Goal: Check status: Check status

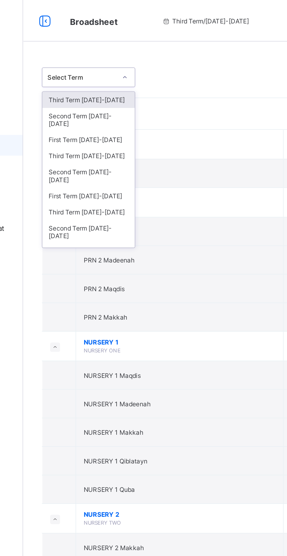
click at [95, 85] on div "Third Term [DATE]-[DATE]" at bounding box center [107, 87] width 52 height 9
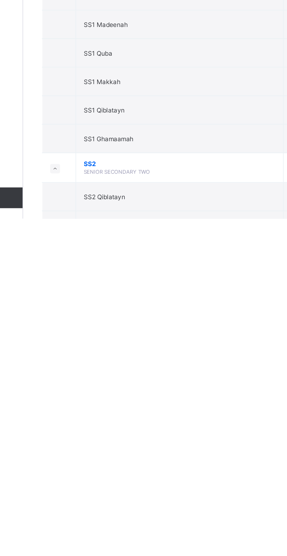
scroll to position [975, 0]
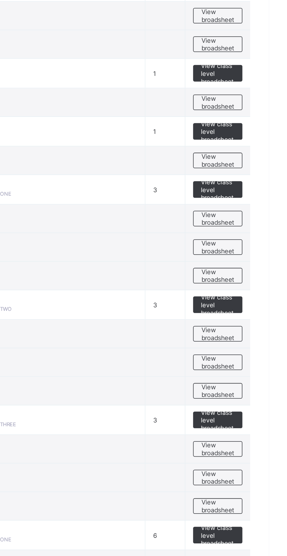
click at [253, 236] on span "View broadsheet" at bounding box center [258, 233] width 18 height 9
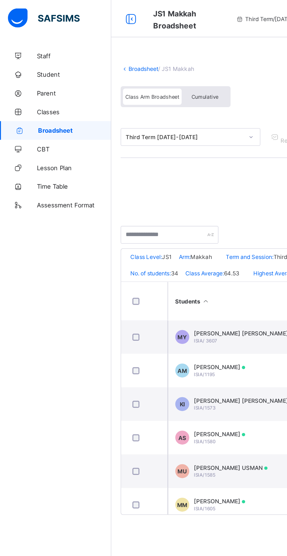
click at [126, 59] on span "Cumulative" at bounding box center [129, 61] width 17 height 4
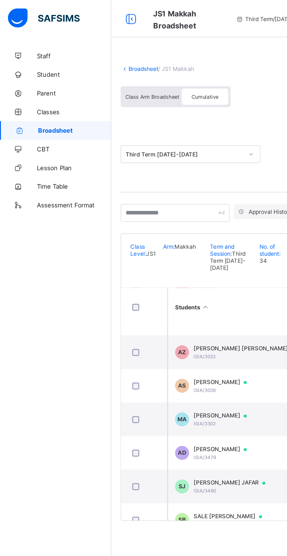
scroll to position [334, 51]
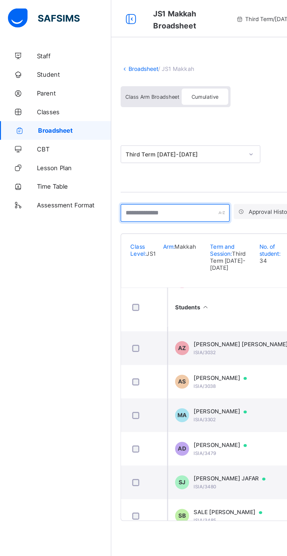
click at [124, 132] on input "text" at bounding box center [110, 133] width 69 height 11
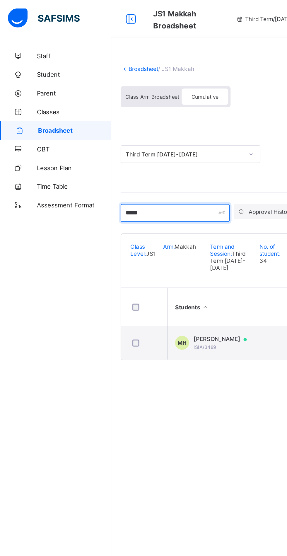
scroll to position [0, 51]
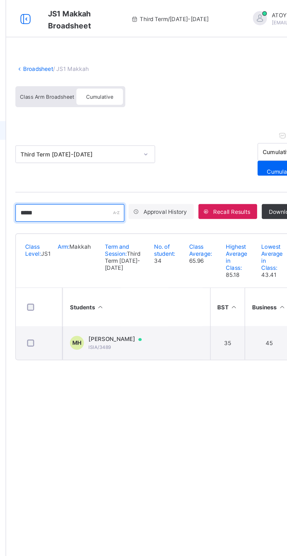
type input "*****"
click at [219, 226] on td "35" at bounding box center [210, 215] width 22 height 21
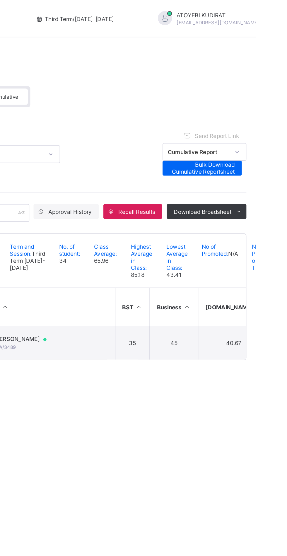
click at [216, 226] on td "35" at bounding box center [210, 215] width 22 height 21
click at [243, 226] on td "45" at bounding box center [235, 215] width 30 height 21
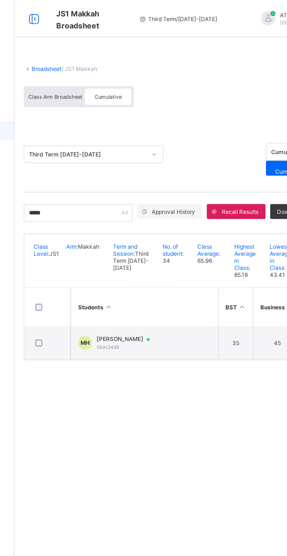
click at [138, 216] on span "[PERSON_NAME]" at bounding box center [141, 213] width 39 height 5
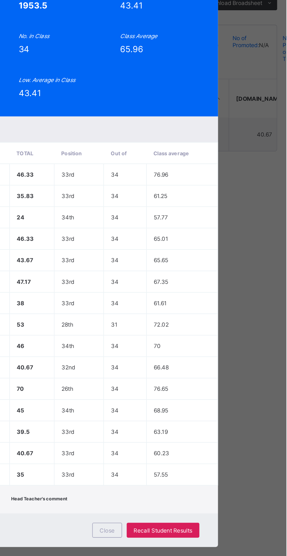
click at [236, 101] on span "View Reportsheet" at bounding box center [223, 96] width 26 height 9
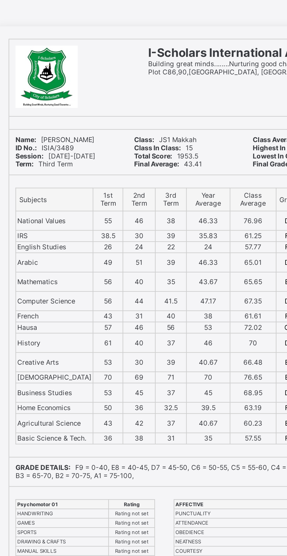
click at [107, 178] on td "40" at bounding box center [109, 174] width 15 height 5
